Goal: Use online tool/utility: Utilize a website feature to perform a specific function

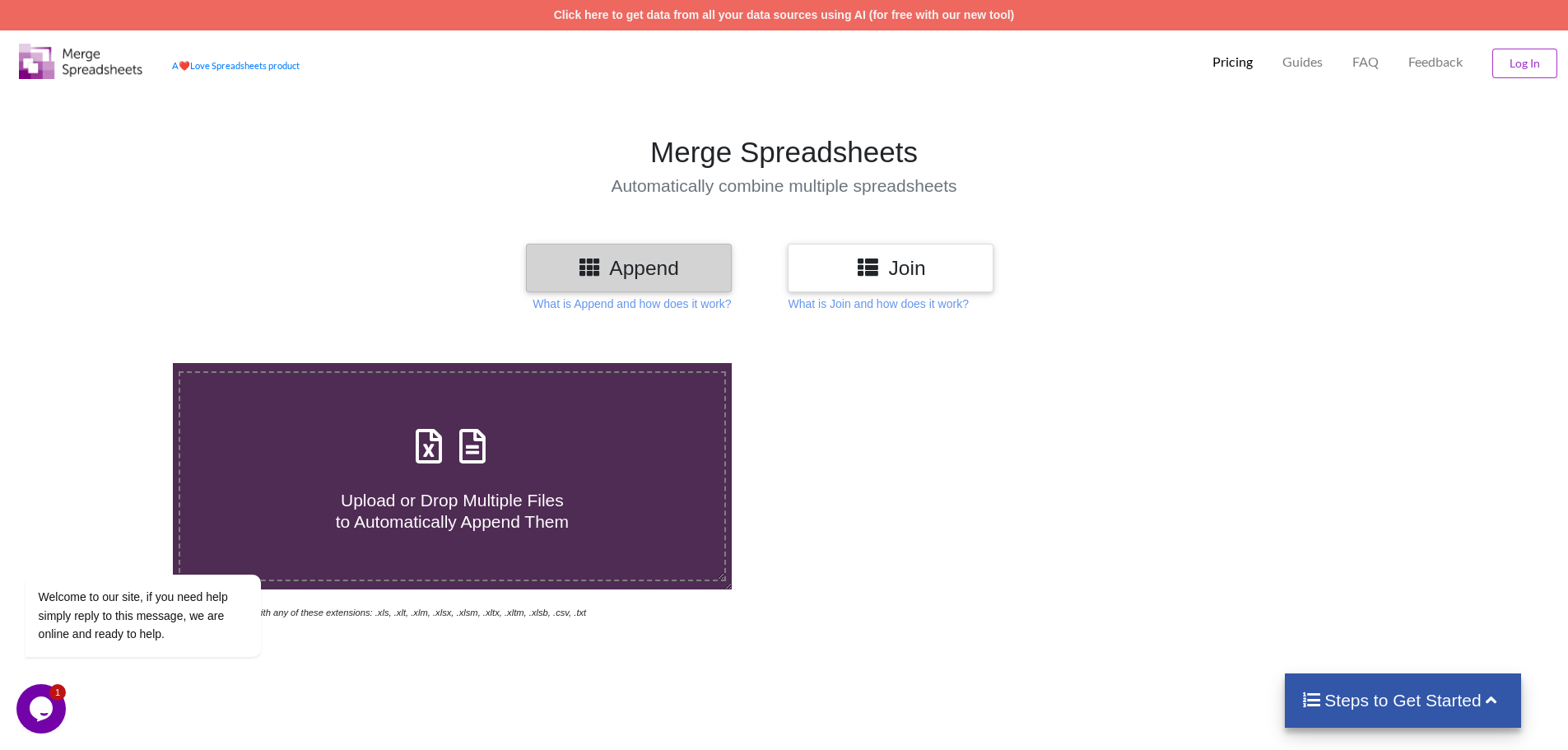
click at [669, 268] on h3 "Append" at bounding box center [629, 267] width 181 height 23
click at [465, 455] on icon at bounding box center [472, 437] width 41 height 35
click at [112, 363] on input "Upload or Drop Multiple Files to Automatically Append Them" at bounding box center [112, 363] width 0 height 0
type input "C:\fakepath\Altria_US Accuracy check process update [DATE] .xlsx"
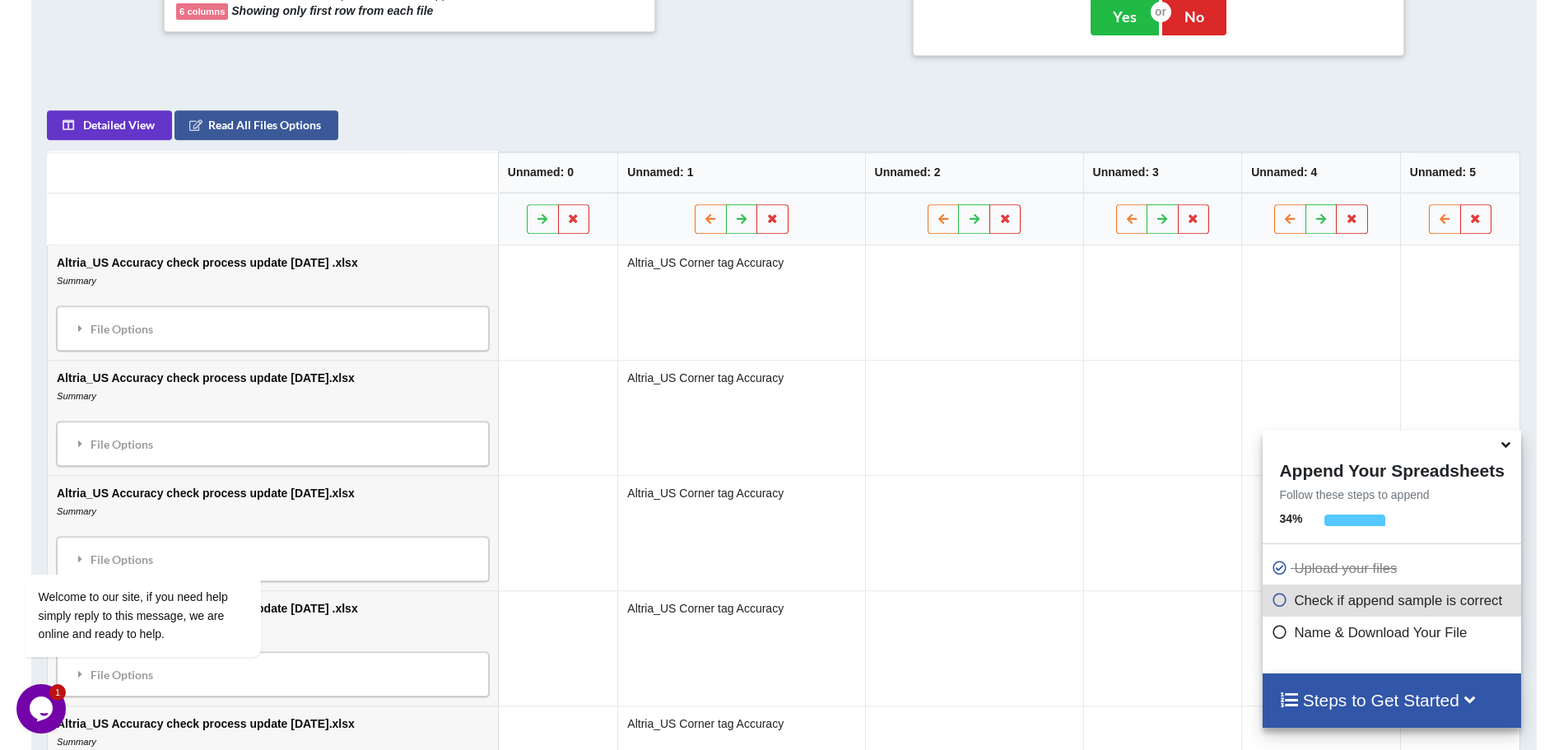
scroll to position [754, 0]
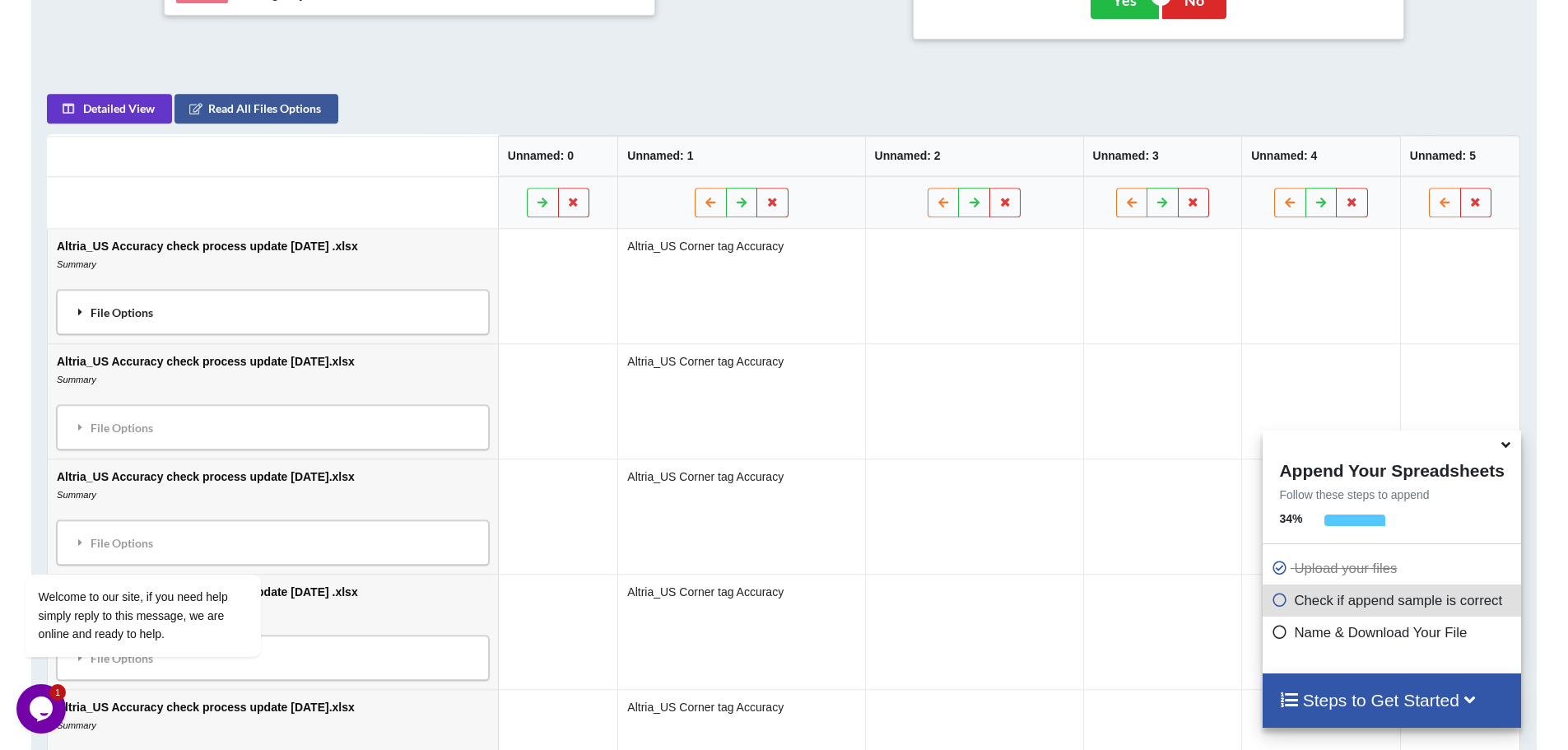
click at [83, 316] on icon at bounding box center [81, 312] width 15 height 11
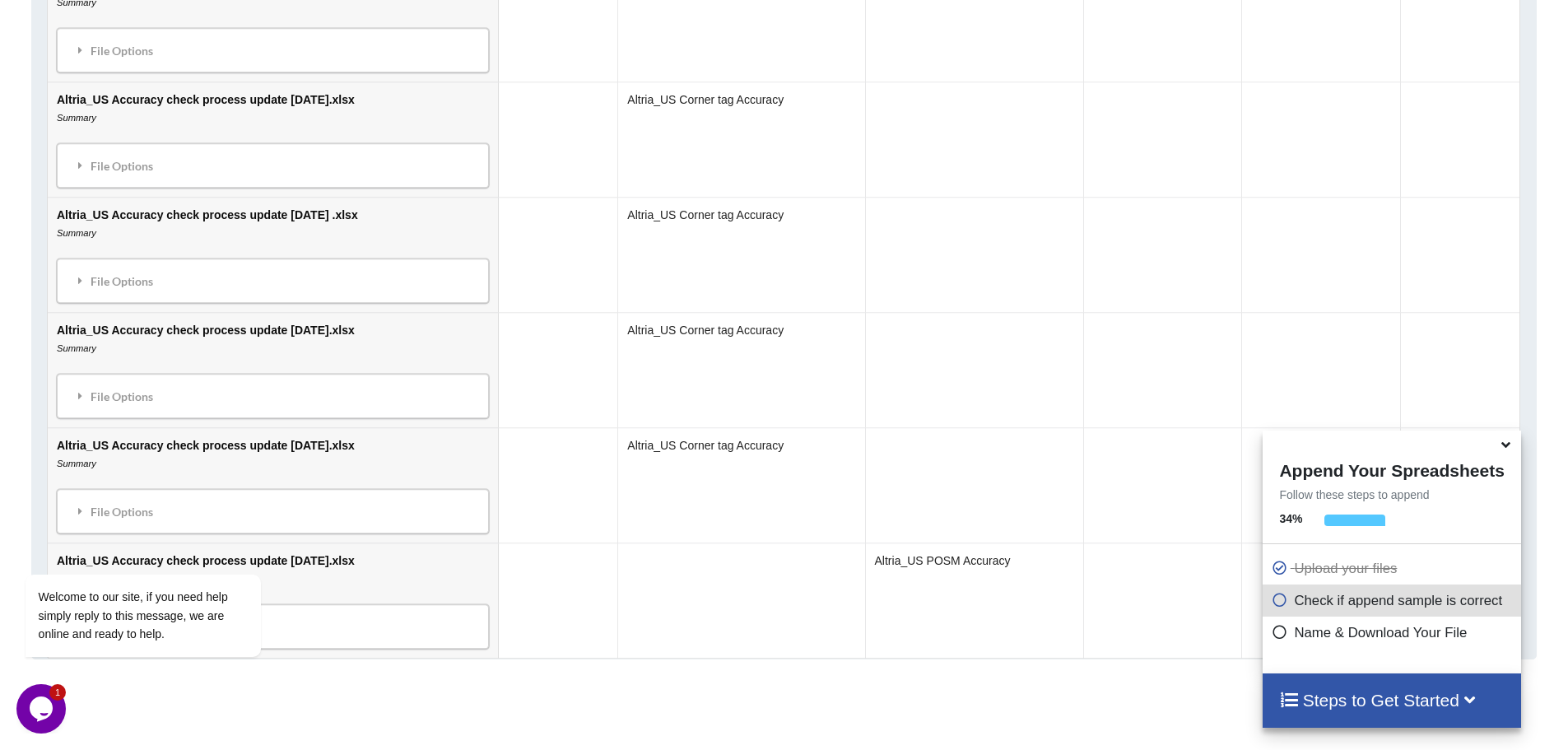
scroll to position [2425, 0]
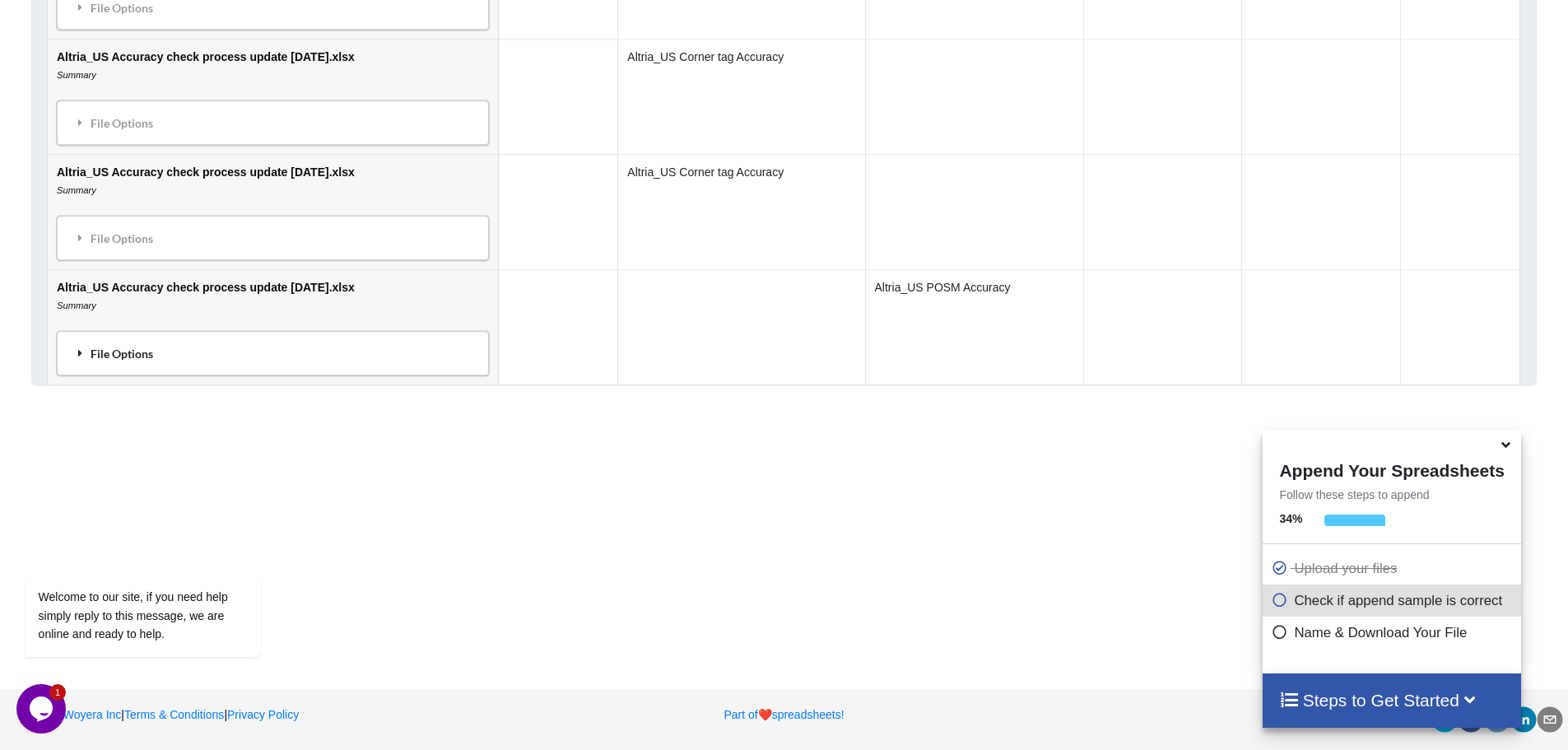
click at [91, 350] on div "File Options" at bounding box center [273, 353] width 422 height 35
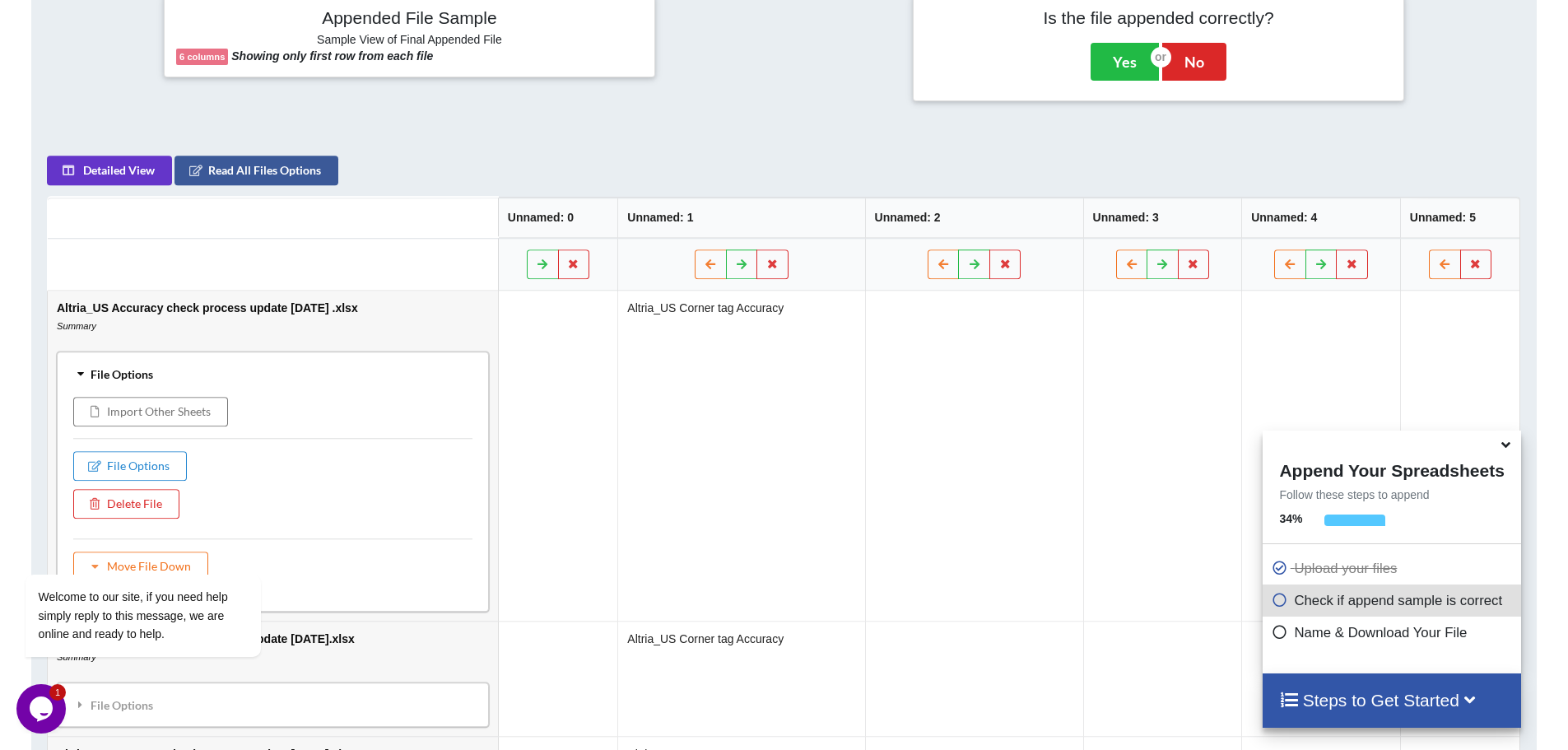
scroll to position [698, 0]
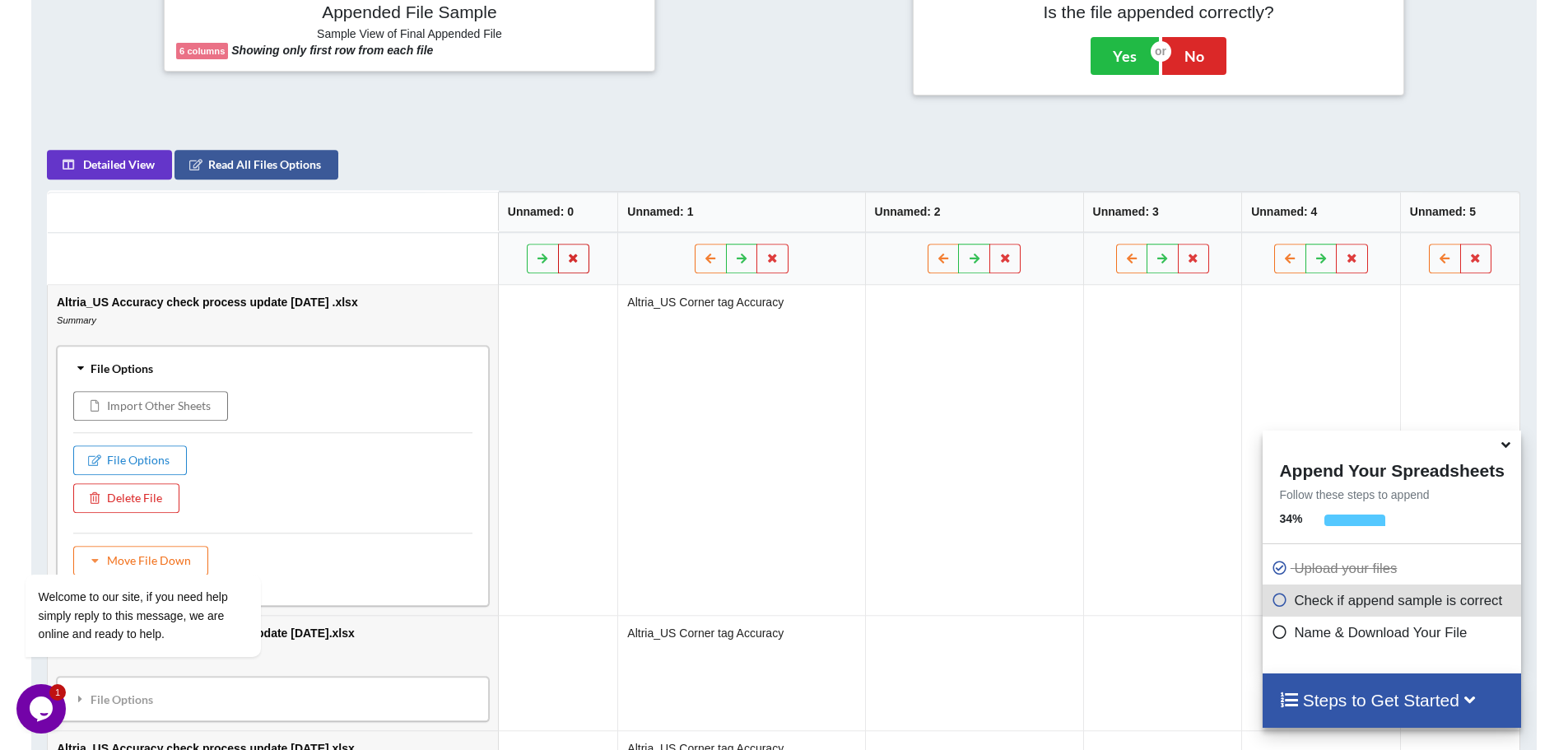
click at [581, 258] on icon at bounding box center [573, 257] width 14 height 10
click at [522, 212] on button "Delete Column" at bounding box center [500, 210] width 111 height 30
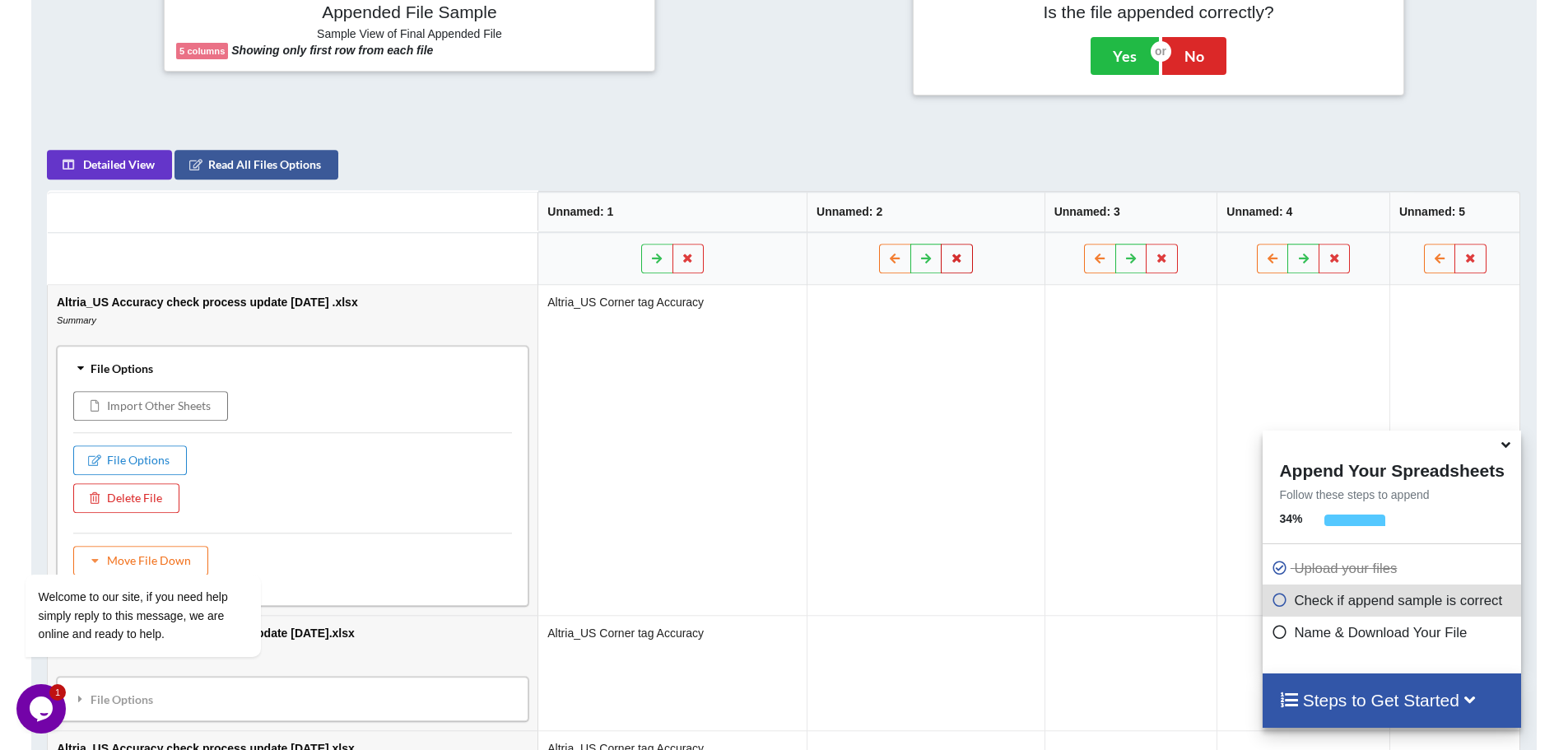
click at [964, 257] on icon at bounding box center [956, 257] width 14 height 10
click at [875, 204] on button "Delete Column" at bounding box center [864, 210] width 111 height 30
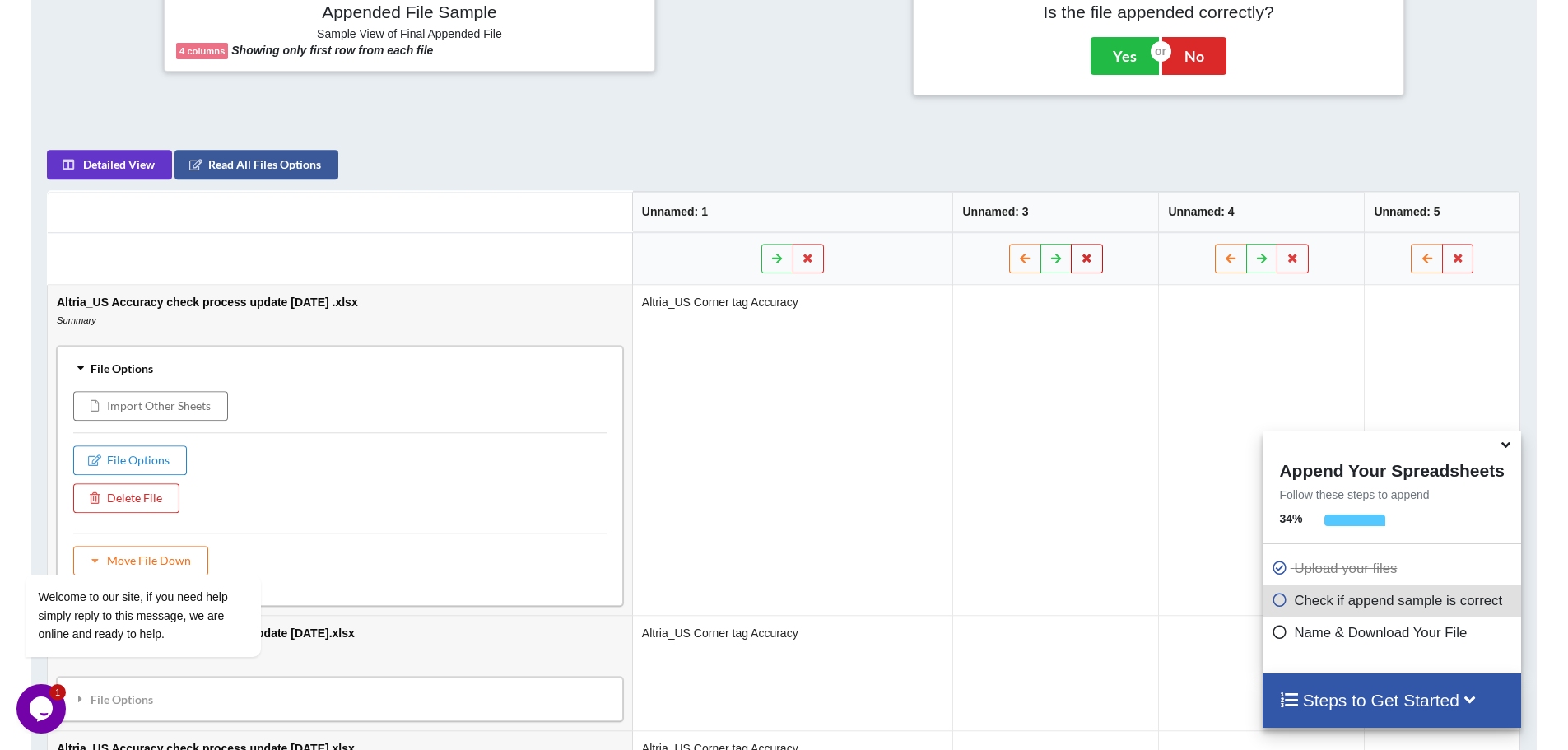
click at [1095, 255] on icon at bounding box center [1087, 257] width 14 height 10
click at [1005, 206] on button "Delete Column" at bounding box center [991, 210] width 111 height 30
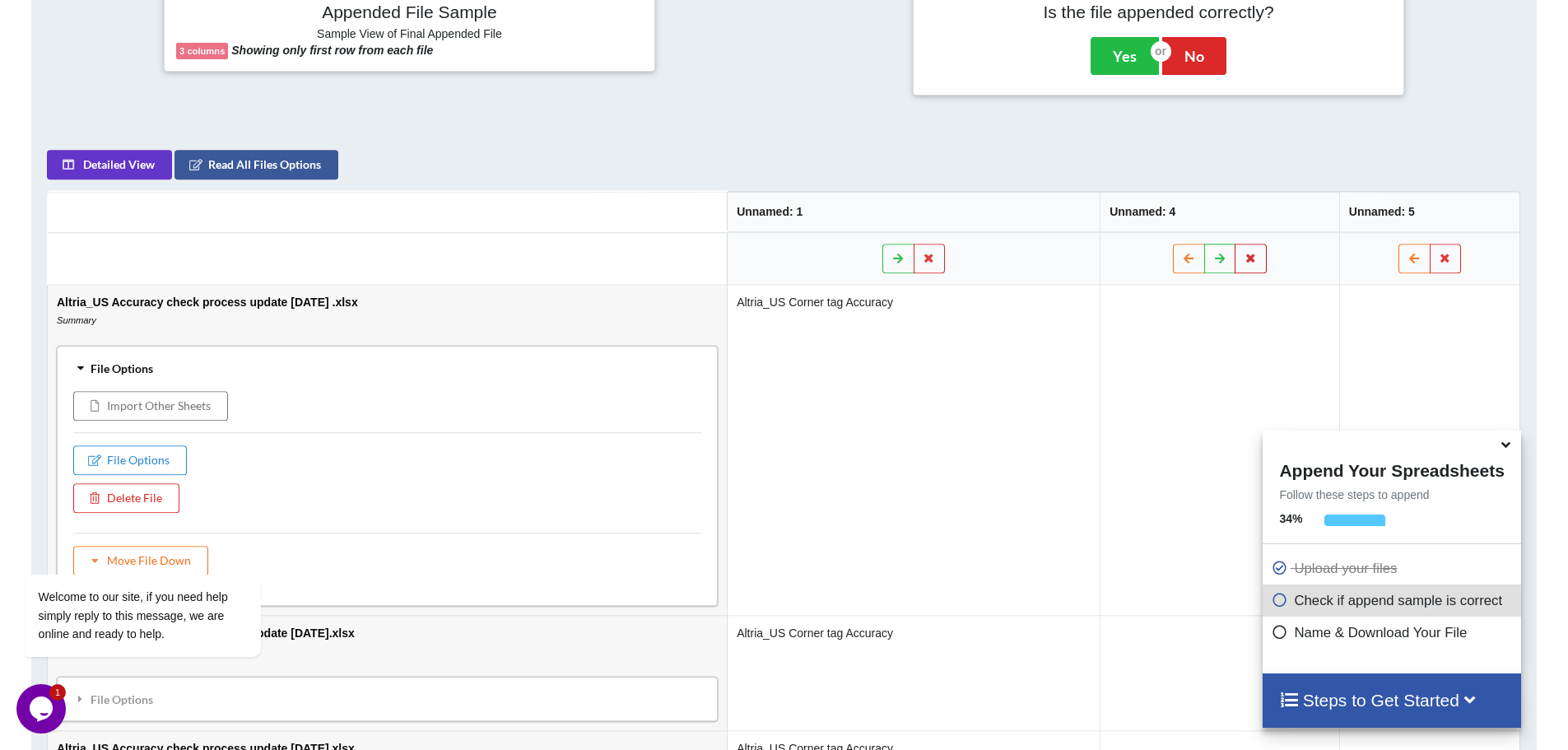
click at [1259, 256] on icon at bounding box center [1251, 257] width 14 height 10
click at [1154, 200] on button "Delete Column" at bounding box center [1150, 210] width 111 height 30
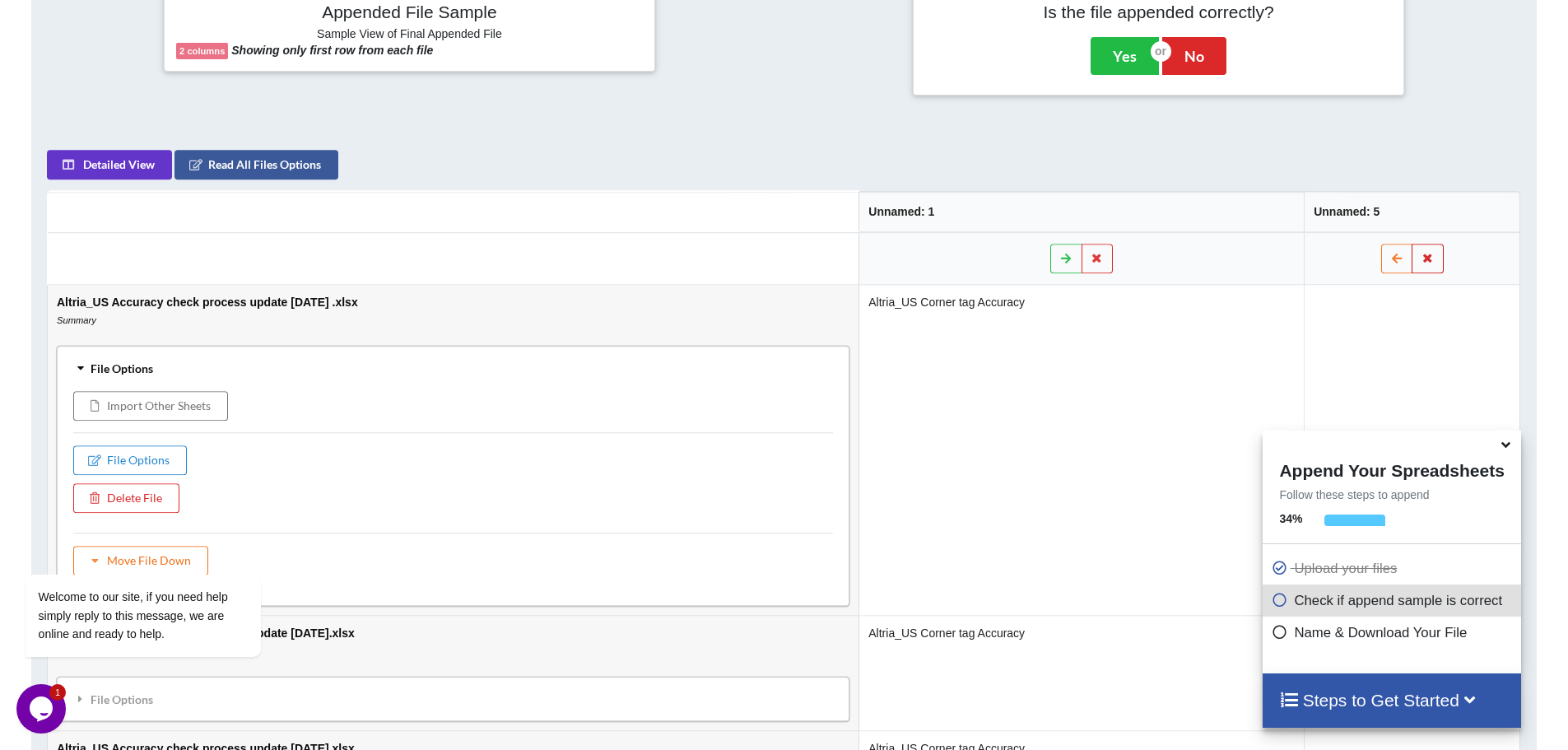
click at [1432, 256] on icon at bounding box center [1428, 257] width 14 height 10
click at [1329, 213] on button "Delete Column" at bounding box center [1317, 210] width 111 height 30
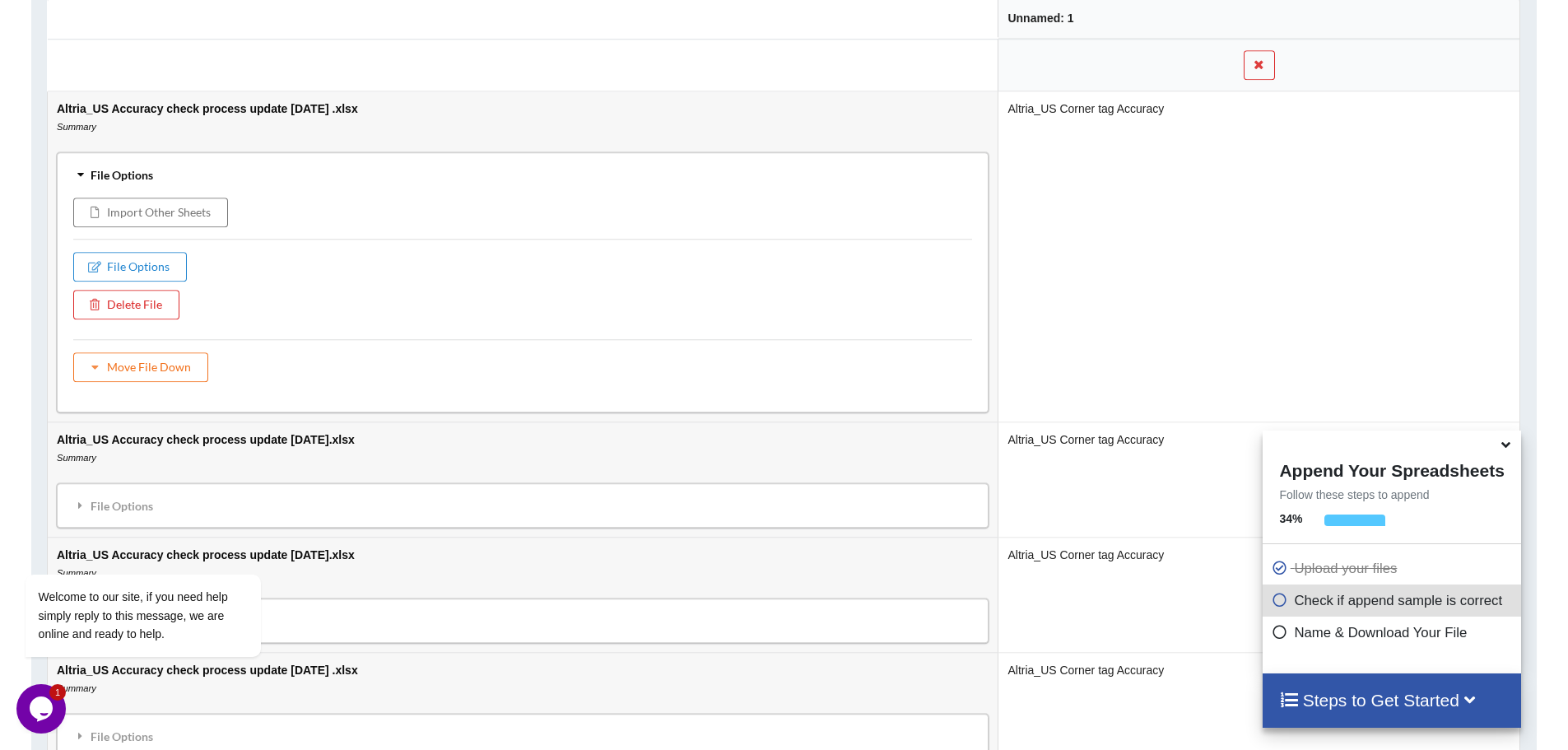
scroll to position [945, 0]
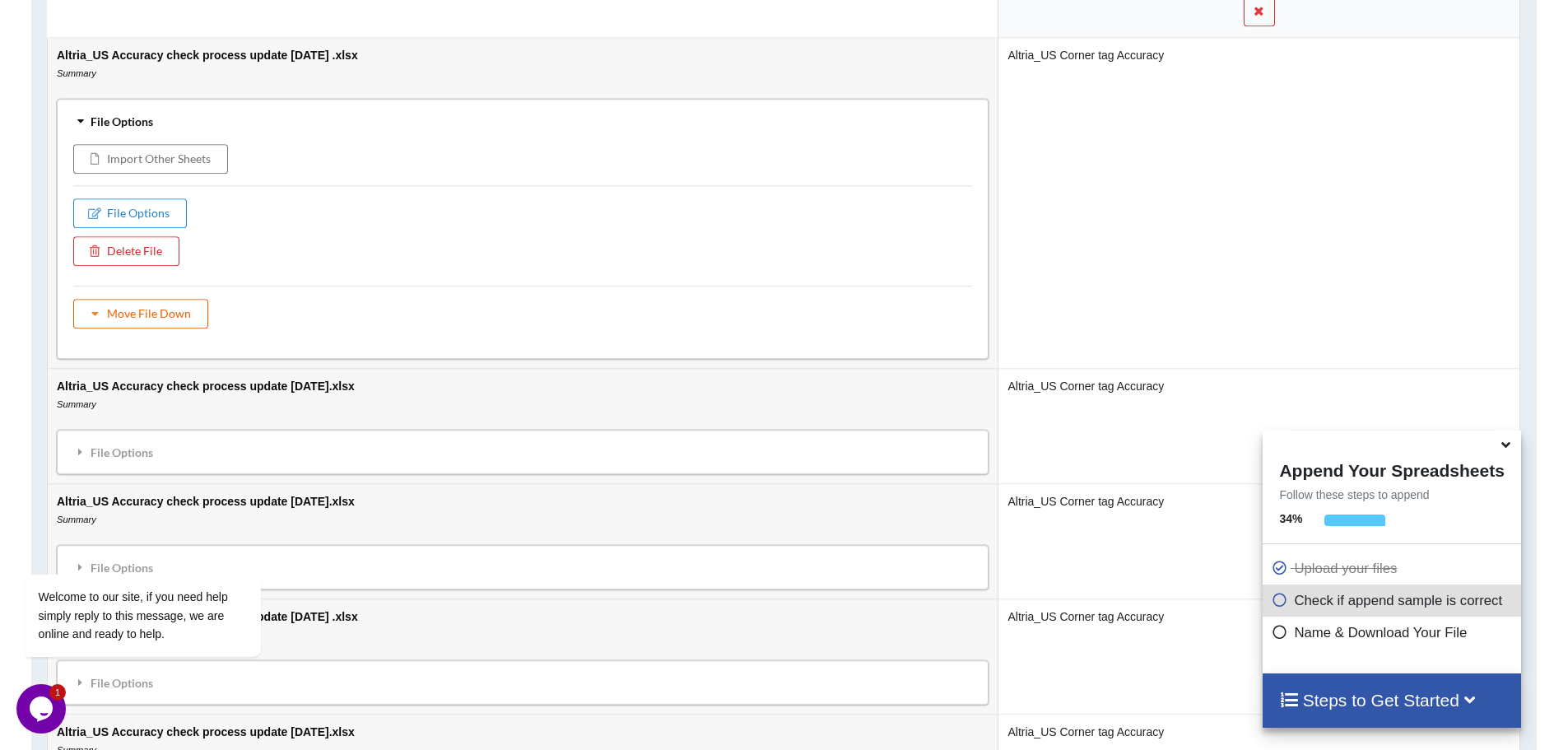
click at [132, 312] on button "Move File Down" at bounding box center [141, 314] width 135 height 30
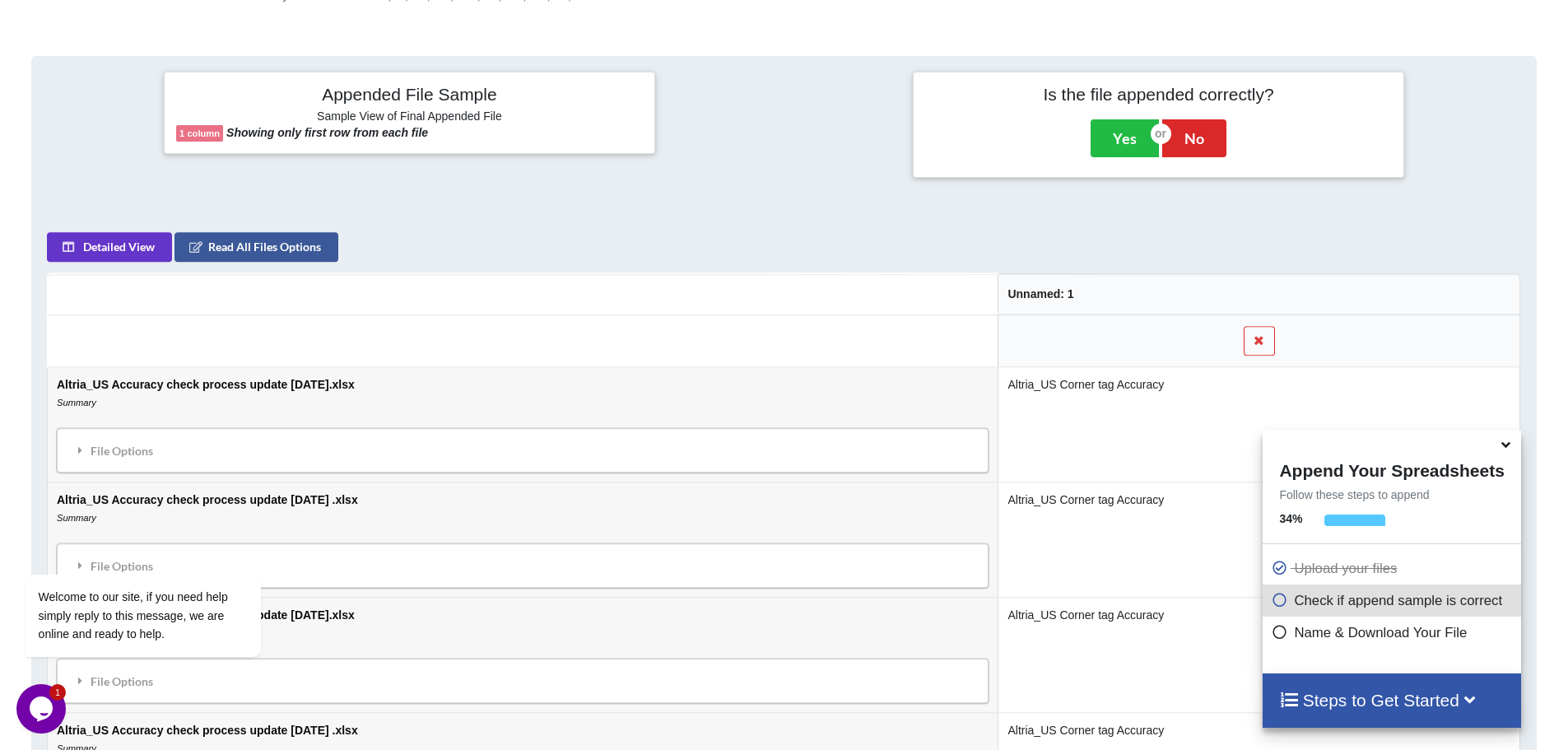
scroll to position [122, 0]
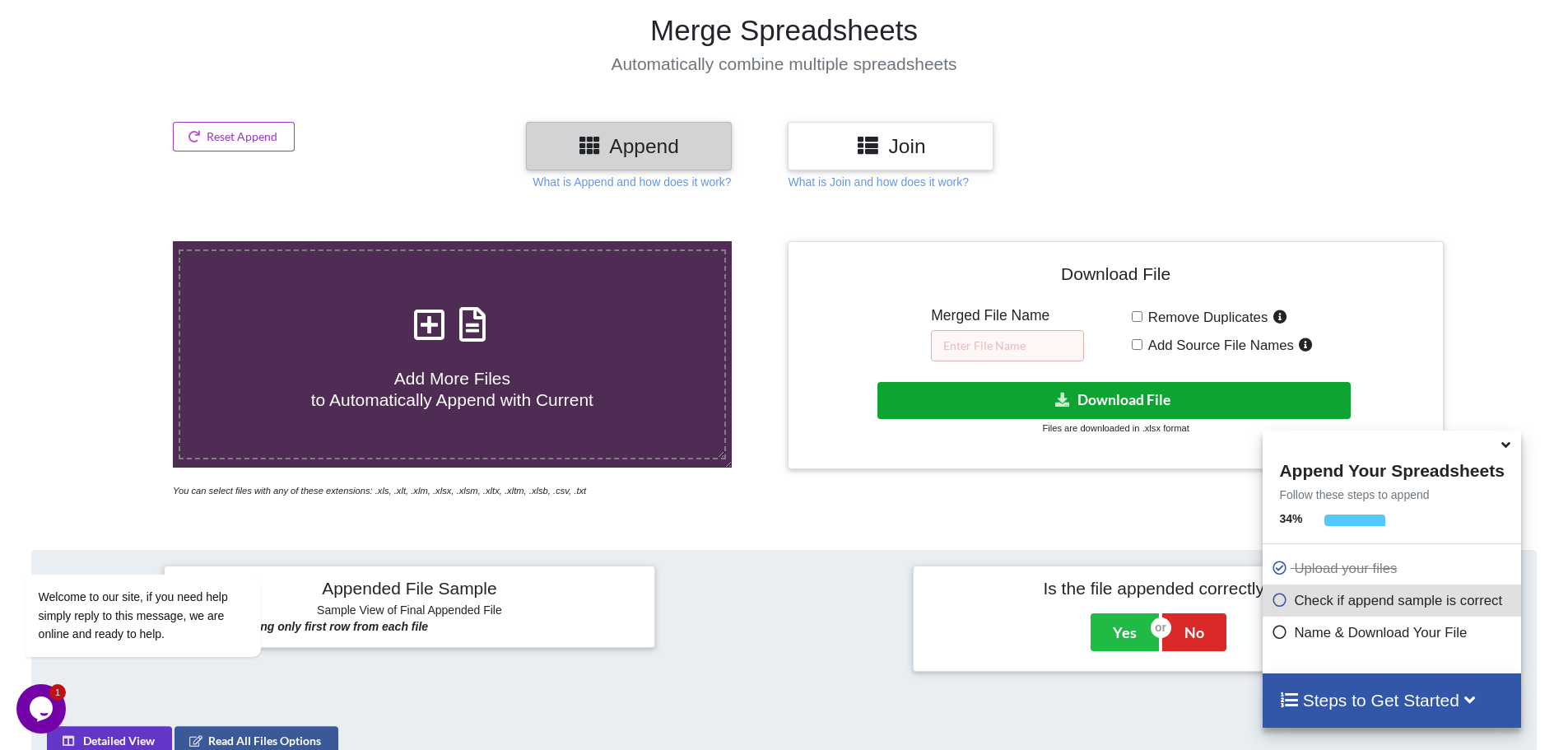
click at [1107, 400] on button "Download File" at bounding box center [1114, 401] width 473 height 37
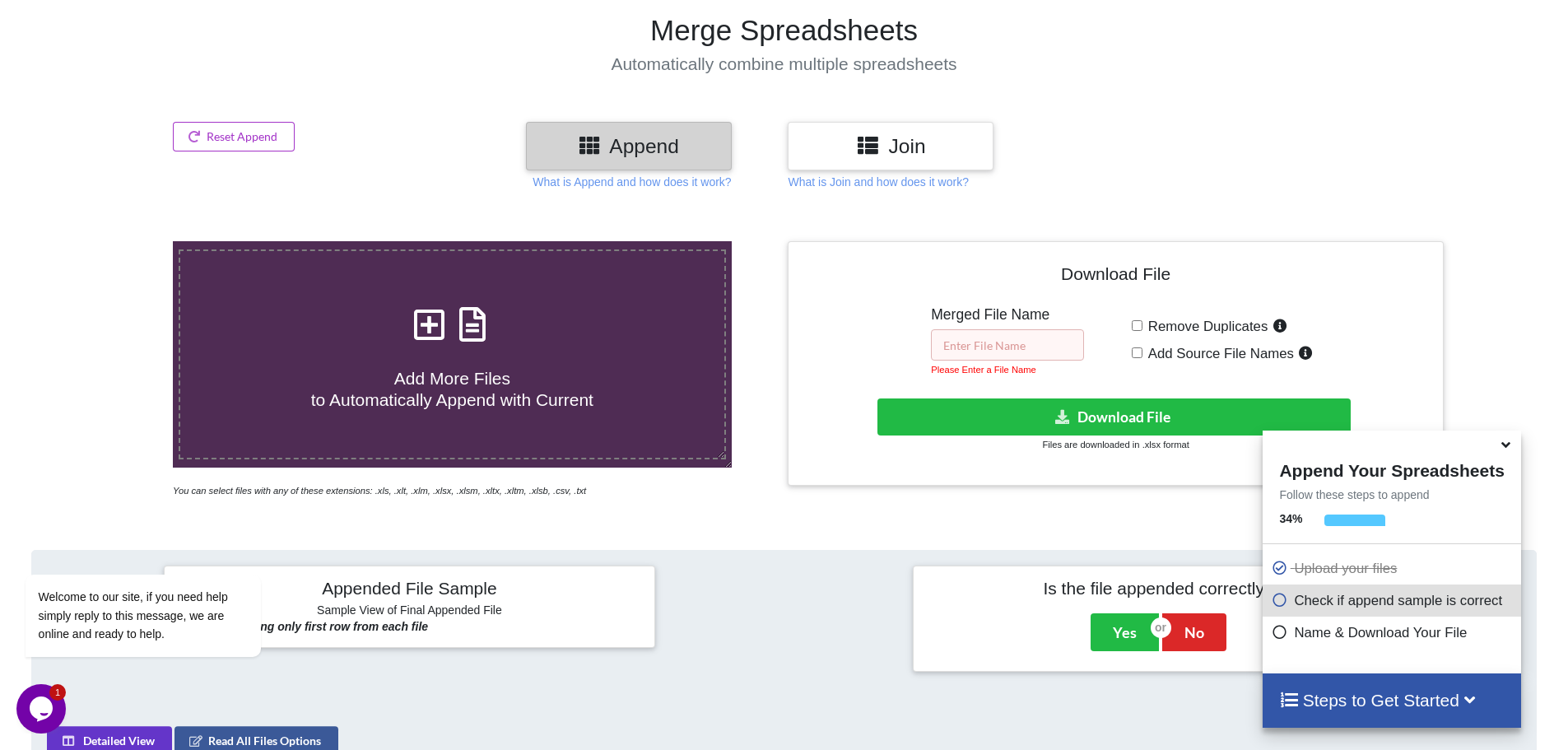
click at [1038, 346] on input "text" at bounding box center [1007, 344] width 153 height 31
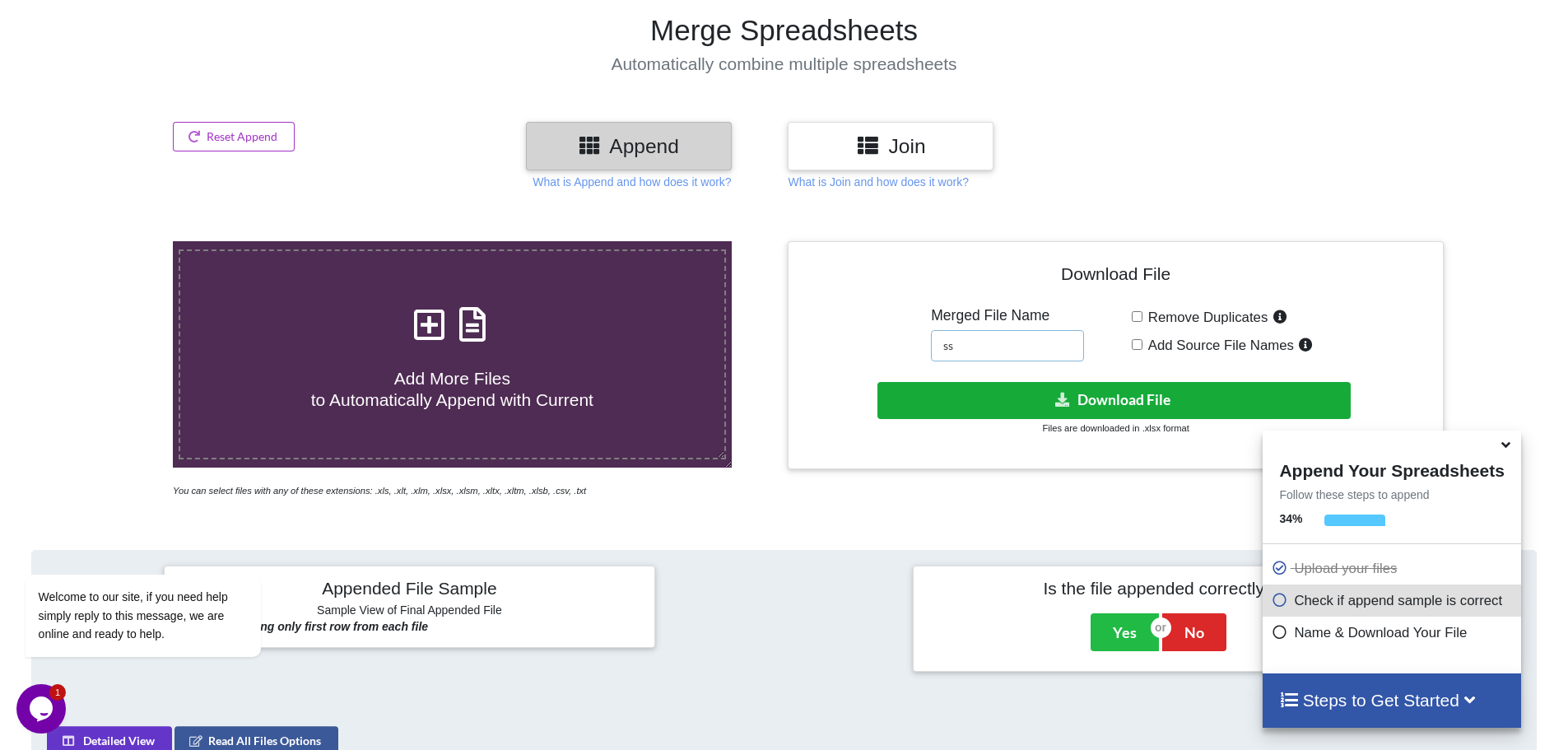
type input "ss"
click at [1104, 410] on button "Download File" at bounding box center [1114, 401] width 473 height 37
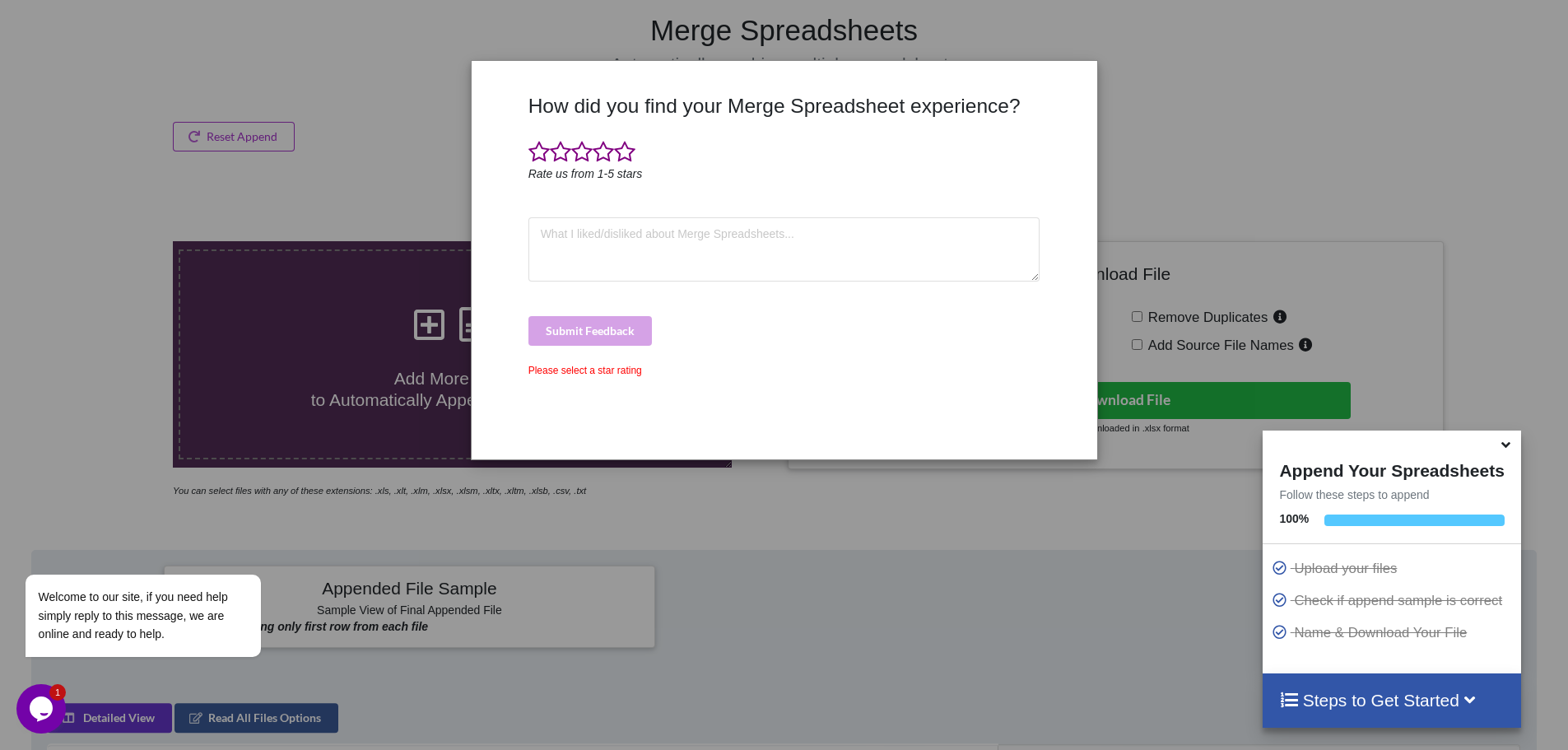
click at [1275, 106] on div "How did you find your Merge Spreadsheet experience? Rate us from 1-5 stars Subm…" at bounding box center [784, 375] width 1568 height 750
